Goal: Communication & Community: Ask a question

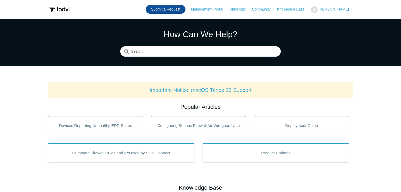
click at [175, 8] on link "Submit a Request" at bounding box center [166, 9] width 40 height 9
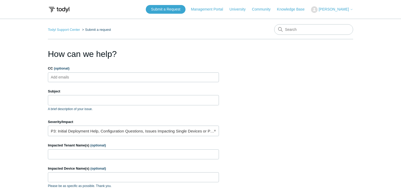
click at [67, 77] on input "CC (optional)" at bounding box center [64, 77] width 31 height 8
click at [63, 102] on input "Subject" at bounding box center [133, 100] width 171 height 10
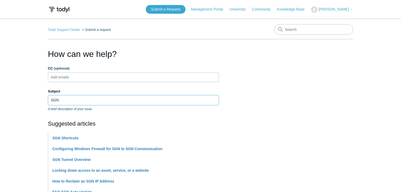
click at [70, 98] on input "SGN" at bounding box center [133, 100] width 171 height 10
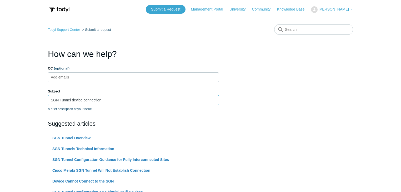
type input "SGN Tunnel device connection"
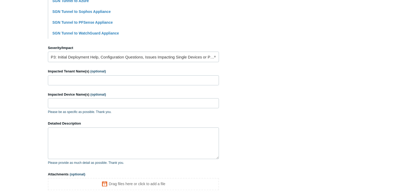
scroll to position [211, 0]
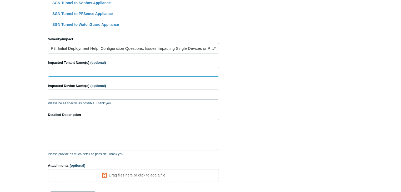
click at [59, 71] on input "Impacted Tenant Name(s) (optional)" at bounding box center [133, 72] width 171 height 10
click at [71, 71] on input "Impacted Tenant Name(s) (optional)" at bounding box center [133, 72] width 171 height 10
paste input "Navarro County Abstract Company"
type input "Navarro County Abstract Company"
click at [64, 93] on input "Impacted Device Name(s) (optional)" at bounding box center [133, 95] width 171 height 10
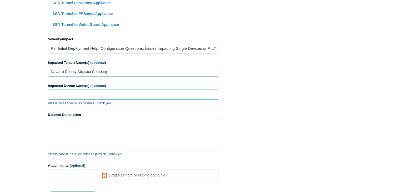
paste input "NCAC-LT-4L5RTT3"
type input "NCAC-LT-4L5RTT3"
click at [59, 129] on textarea "Detailed Description" at bounding box center [133, 135] width 171 height 32
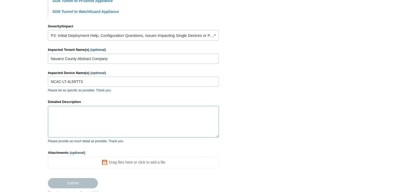
scroll to position [253, 0]
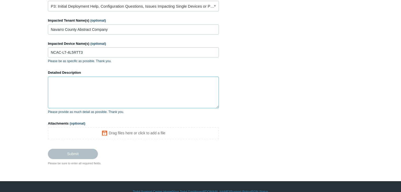
click at [87, 83] on textarea "Detailed Description" at bounding box center [133, 93] width 171 height 32
type textarea "D"
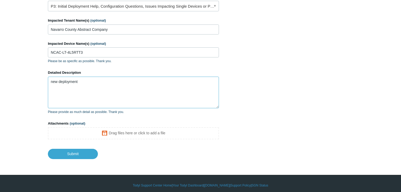
click at [52, 81] on textarea "new deployment" at bounding box center [133, 93] width 171 height 32
click at [74, 81] on textarea "This is a new deployment" at bounding box center [133, 93] width 171 height 32
click at [112, 80] on textarea "This is a new SASE deployment" at bounding box center [133, 93] width 171 height 32
click at [62, 97] on textarea "This is a new SASE deployment working with a test device and end user device." at bounding box center [133, 93] width 171 height 32
paste textarea "NCAC-BPM0TM2"
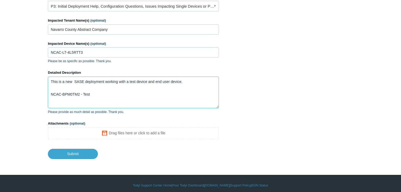
click at [50, 101] on textarea "This is a new SASE deployment working with a test device and end user device. N…" at bounding box center [133, 93] width 171 height 32
paste textarea "NCAC-LT-4L5RTT3"
click at [98, 94] on textarea "This is a new SASE deployment working with a test device and end user device. N…" at bounding box center [133, 93] width 171 height 32
click at [65, 97] on textarea "This is a new SASE deployment working with a test device and end user device. N…" at bounding box center [133, 93] width 171 height 32
click at [113, 98] on textarea "This is a new SASE deployment working with a test device and end user device. N…" at bounding box center [133, 93] width 171 height 32
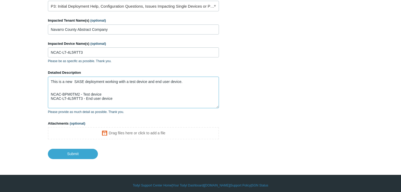
click at [87, 90] on textarea "This is a new SASE deployment working with a test device and end user device. N…" at bounding box center [133, 93] width 171 height 32
click at [121, 95] on textarea "This is a new SASE deployment working with a test device and end user device. N…" at bounding box center [133, 93] width 171 height 32
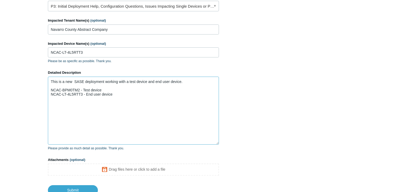
drag, startPoint x: 218, startPoint y: 107, endPoint x: 206, endPoint y: 143, distance: 37.9
click at [186, 80] on textarea "This is a new SASE deployment working with a test device and end user device. N…" at bounding box center [133, 111] width 171 height 68
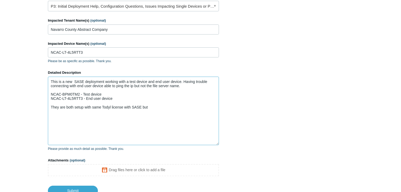
click at [151, 106] on textarea "This is a new SASE deployment working with a test device and end user device. H…" at bounding box center [133, 111] width 171 height 68
drag, startPoint x: 82, startPoint y: 99, endPoint x: 52, endPoint y: 98, distance: 30.3
click at [52, 98] on textarea "This is a new SASE deployment working with a test device and end user device. H…" at bounding box center [133, 111] width 171 height 68
drag, startPoint x: 185, startPoint y: 105, endPoint x: 161, endPoint y: 106, distance: 24.5
click at [161, 106] on textarea "This is a new SASE deployment working with a test device and end user device. H…" at bounding box center [133, 111] width 171 height 68
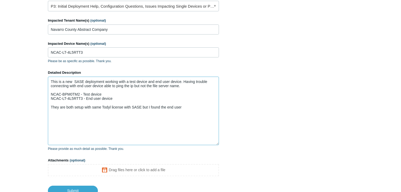
paste textarea "NCAC-LT-4L5RTT3"
click at [216, 107] on textarea "This is a new SASE deployment working with a test device and end user device. H…" at bounding box center [133, 111] width 171 height 68
click at [214, 106] on textarea "This is a new SASE deployment working with a test device and end user device. H…" at bounding box center [133, 111] width 171 height 68
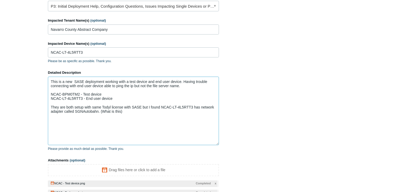
click at [124, 112] on textarea "This is a new SASE deployment working with a test device and end user device. H…" at bounding box center [133, 111] width 171 height 68
drag, startPoint x: 111, startPoint y: 115, endPoint x: 98, endPoint y: 116, distance: 12.7
click at [98, 116] on textarea "This is a new SASE deployment working with a test device and end user device. H…" at bounding box center [133, 111] width 171 height 68
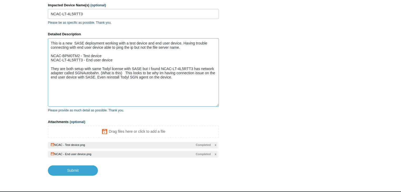
scroll to position [295, 0]
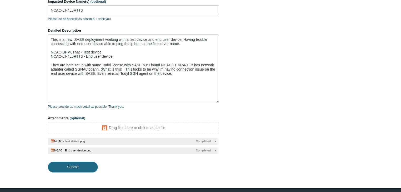
click at [75, 166] on input "Submit" at bounding box center [73, 167] width 50 height 11
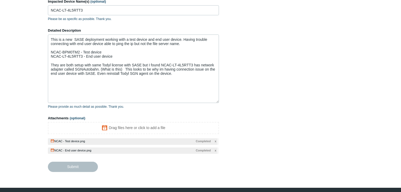
type textarea "This is a new SASE deployment working with a test device and end user device. H…"
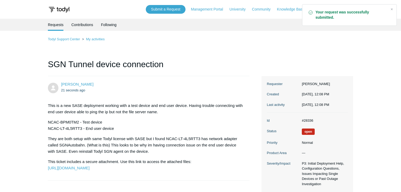
click at [308, 121] on dd "#28336" at bounding box center [323, 120] width 49 height 5
copy dd "28336"
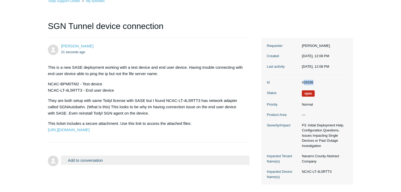
scroll to position [67, 0]
